Goal: Task Accomplishment & Management: Use online tool/utility

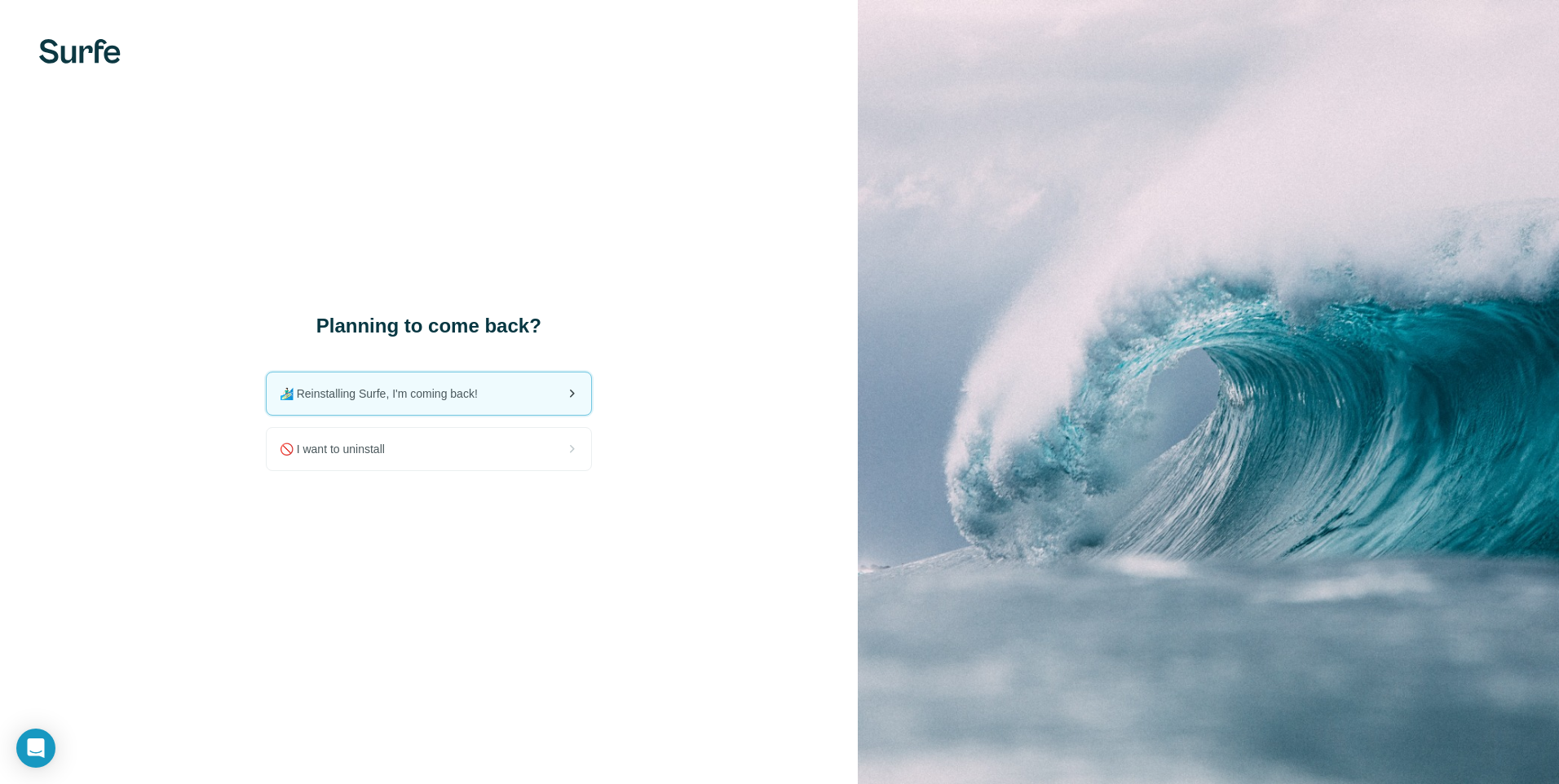
click at [578, 393] on icon at bounding box center [572, 394] width 19 height 19
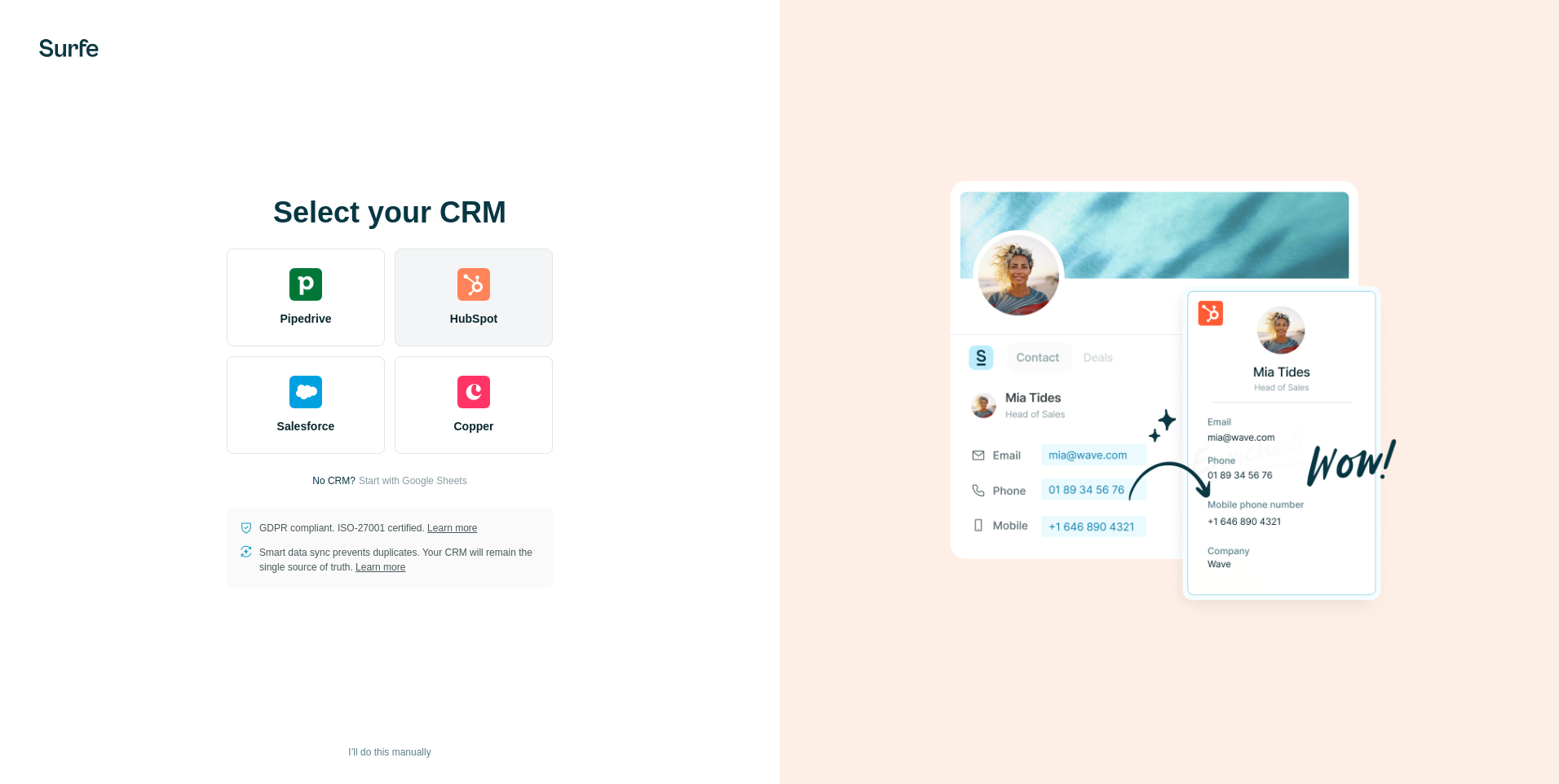
click at [470, 291] on img at bounding box center [474, 285] width 33 height 33
